Goal: Navigation & Orientation: Find specific page/section

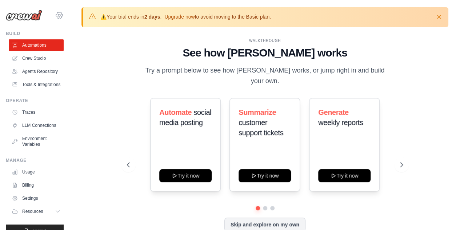
click at [55, 16] on icon at bounding box center [59, 15] width 9 height 9
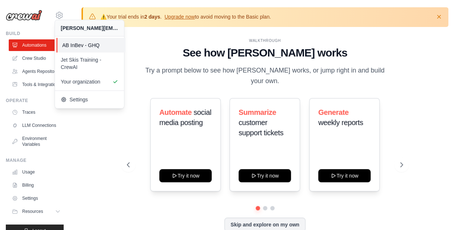
click at [66, 44] on span "AB InBev - GHQ" at bounding box center [90, 44] width 57 height 7
